Goal: Transaction & Acquisition: Purchase product/service

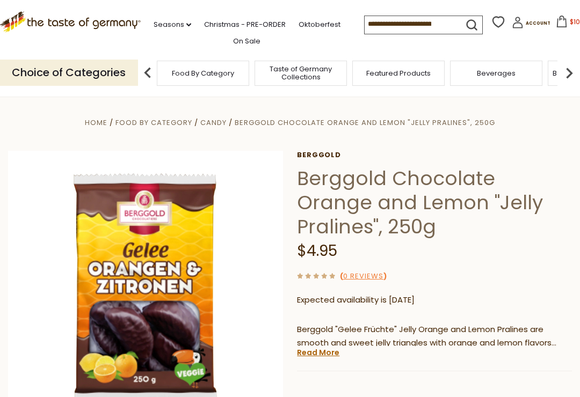
click at [569, 20] on span "$106.45" at bounding box center [581, 21] width 25 height 9
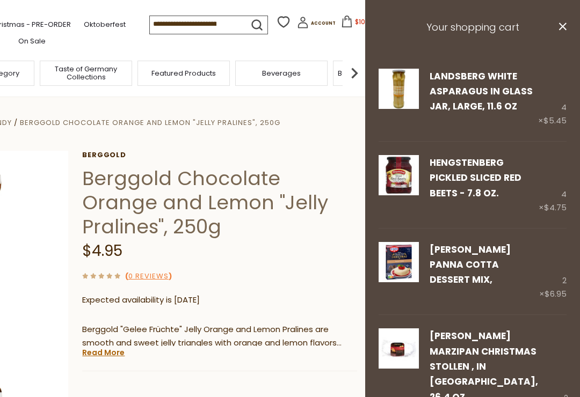
click at [571, 30] on h3 "Your shopping cart" at bounding box center [472, 27] width 215 height 55
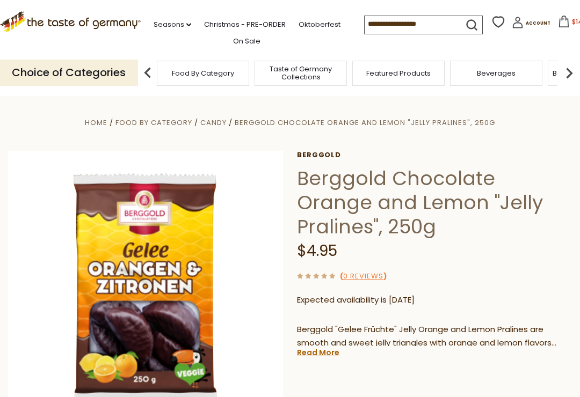
click at [552, 23] on button "$143.4" at bounding box center [575, 24] width 46 height 16
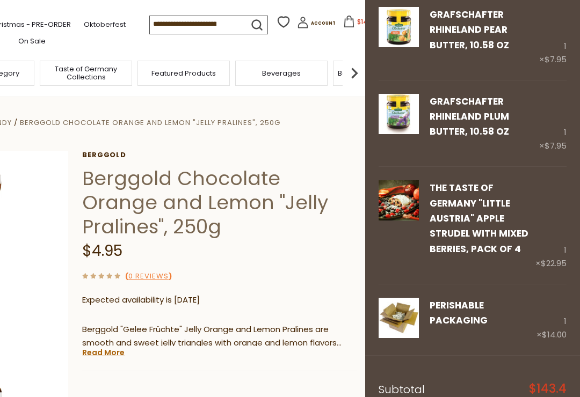
scroll to position [524, 0]
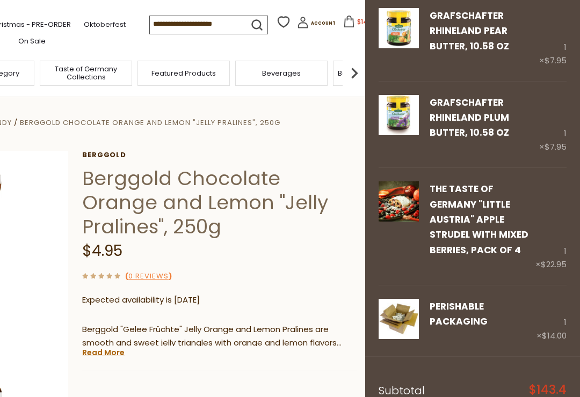
click at [485, 260] on link "Remove" at bounding box center [470, 265] width 32 height 11
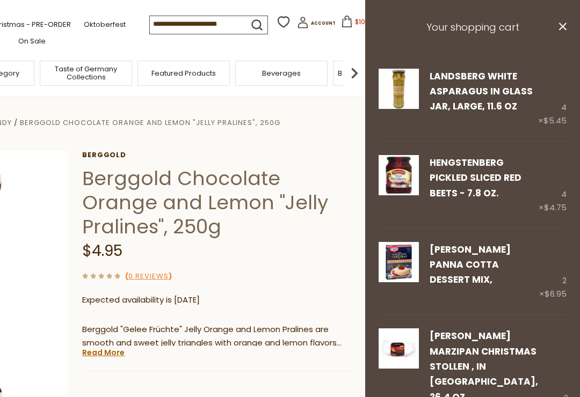
scroll to position [0, 0]
click at [435, 119] on link "Edit" at bounding box center [437, 121] width 16 height 11
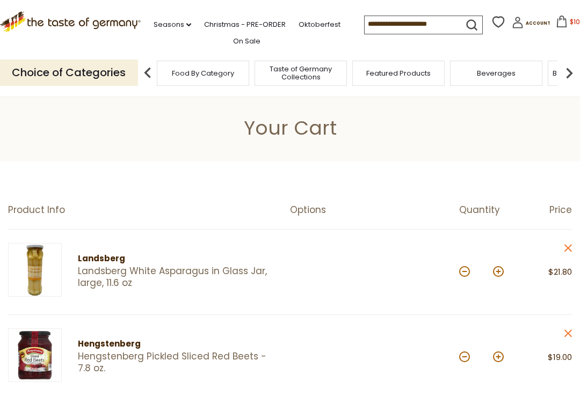
click at [495, 272] on button at bounding box center [498, 271] width 11 height 11
type input "*"
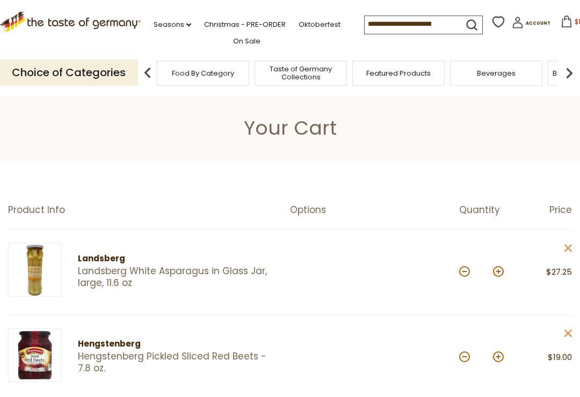
click at [498, 273] on button at bounding box center [498, 271] width 11 height 11
type input "*"
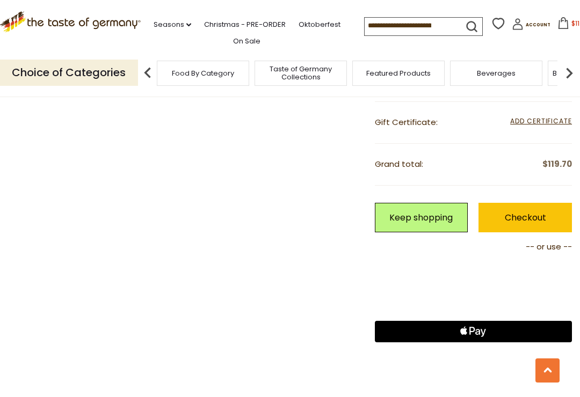
scroll to position [852, 0]
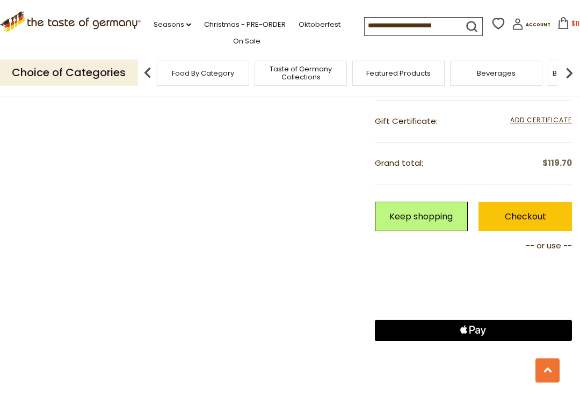
click at [540, 208] on link "Checkout" at bounding box center [524, 217] width 93 height 30
